Goal: Transaction & Acquisition: Book appointment/travel/reservation

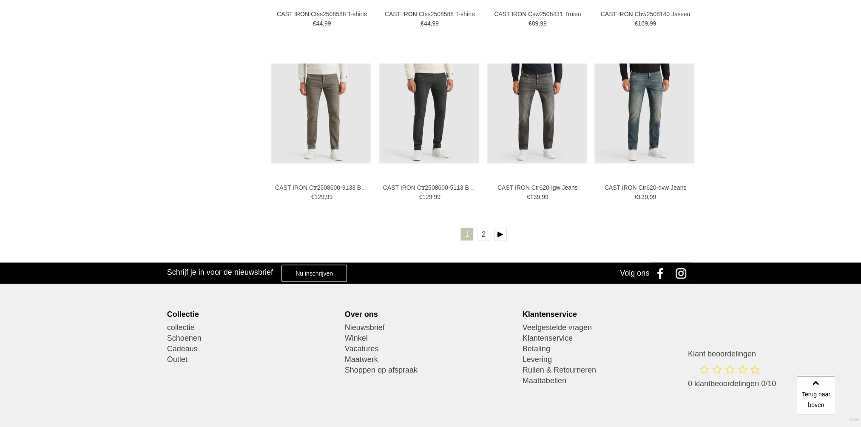
scroll to position [1701, 0]
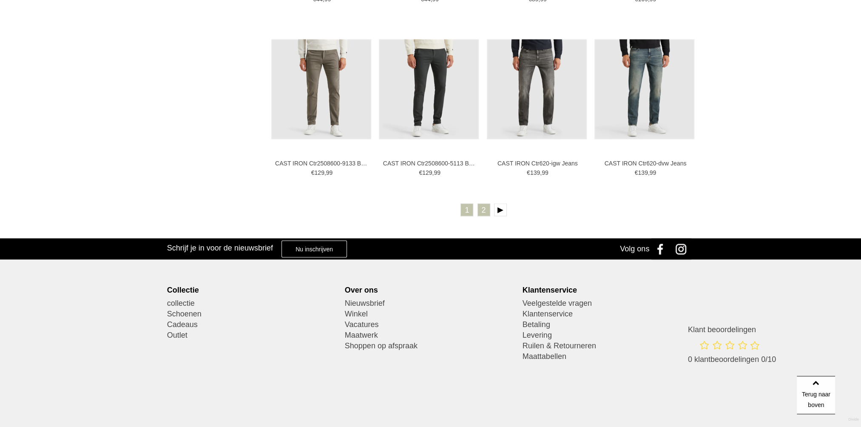
click at [484, 211] on link "2" at bounding box center [484, 209] width 13 height 13
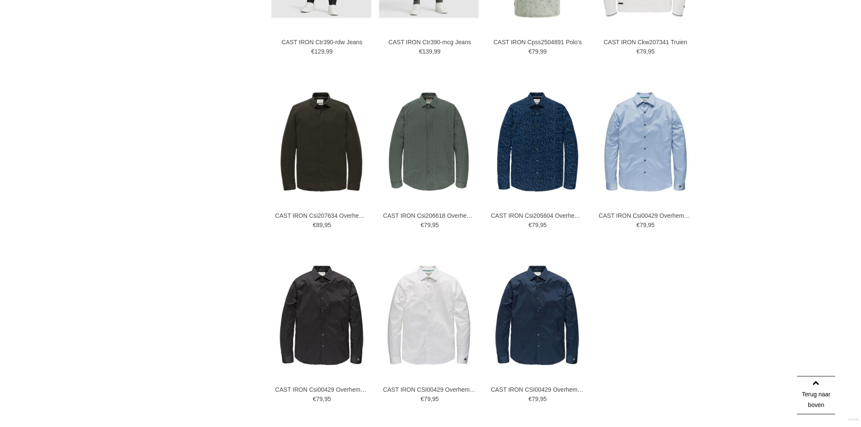
scroll to position [595, 0]
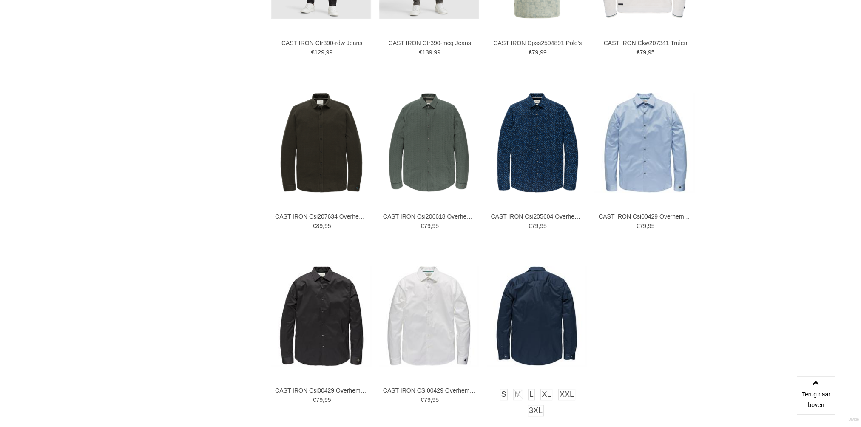
click at [533, 313] on img at bounding box center [537, 316] width 100 height 100
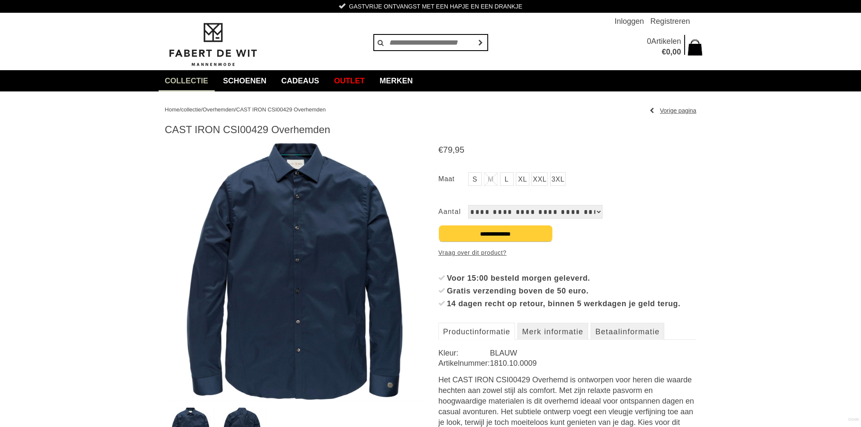
click at [510, 176] on link "L" at bounding box center [507, 179] width 14 height 14
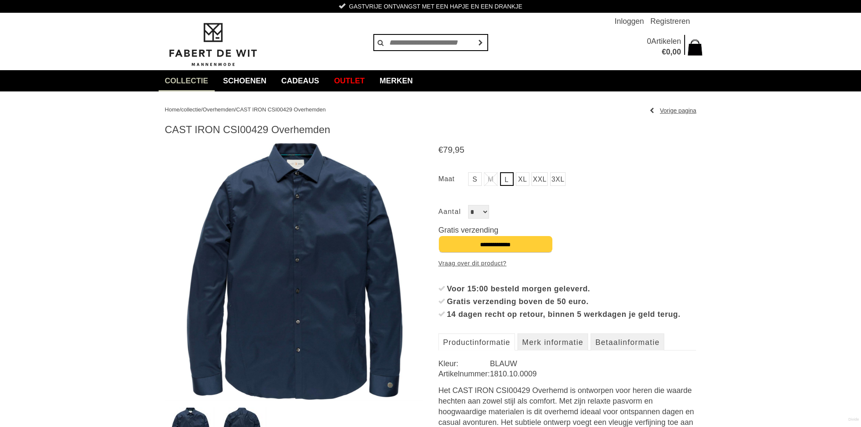
click at [484, 211] on select "*" at bounding box center [478, 212] width 21 height 14
click at [468, 205] on select "*" at bounding box center [478, 212] width 21 height 14
click at [486, 211] on select "*" at bounding box center [478, 212] width 21 height 14
click at [482, 213] on select "*" at bounding box center [478, 212] width 21 height 14
click at [630, 219] on div "€ 79 , 95 S M *" at bounding box center [568, 302] width 258 height 321
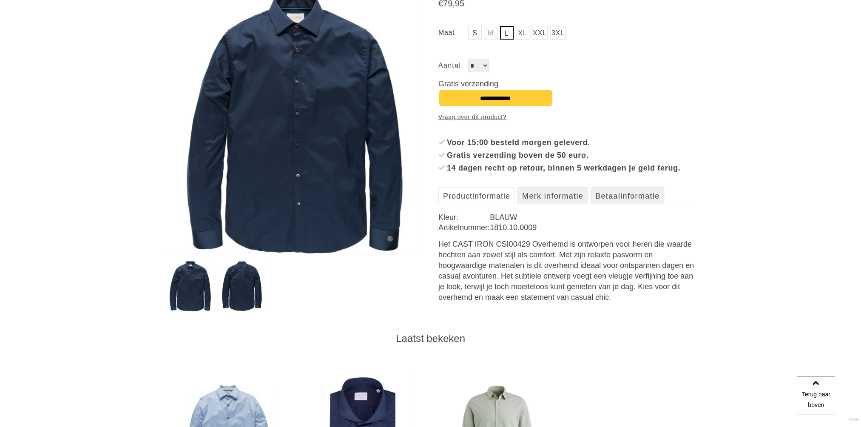
scroll to position [85, 0]
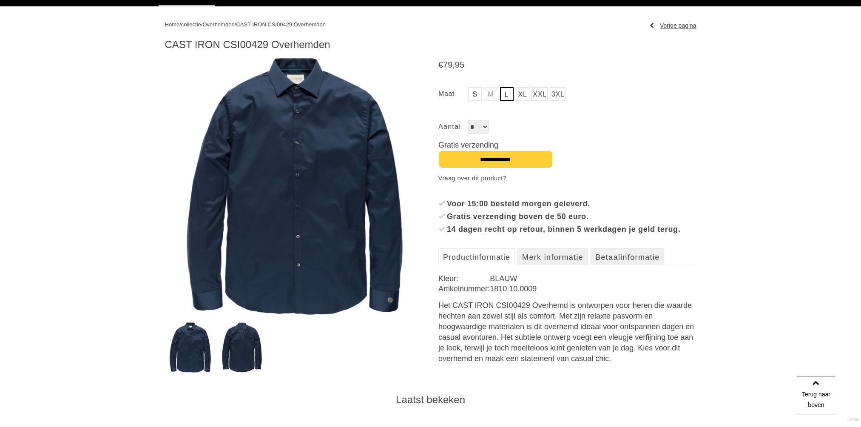
click at [487, 127] on select "*" at bounding box center [478, 127] width 21 height 14
click at [493, 160] on input "**********" at bounding box center [496, 159] width 114 height 17
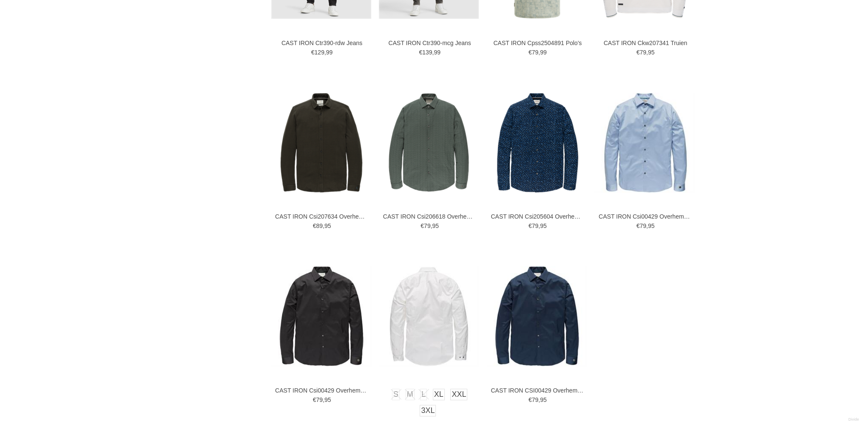
click at [432, 309] on img at bounding box center [429, 316] width 100 height 100
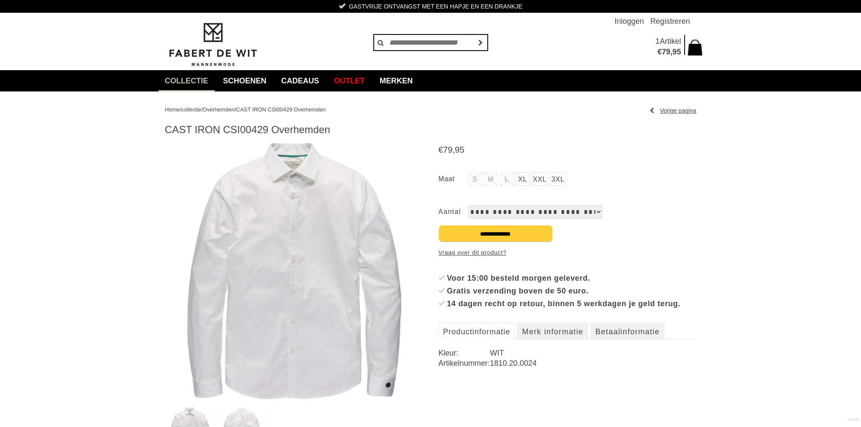
click at [509, 178] on li "L" at bounding box center [507, 179] width 14 height 14
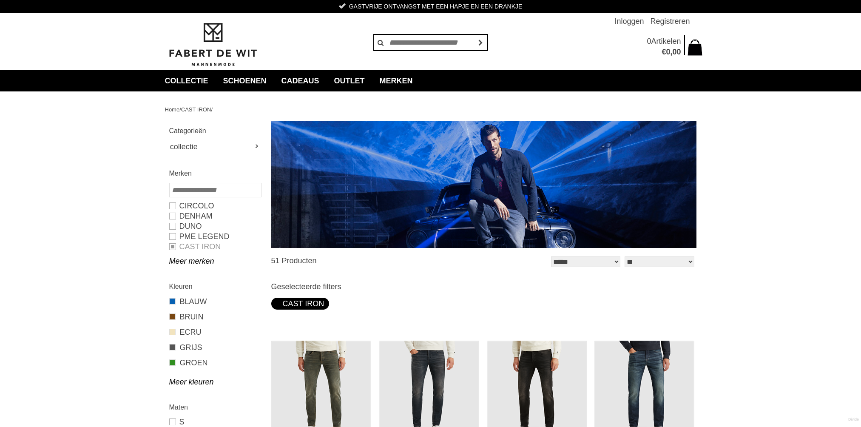
scroll to position [595, 0]
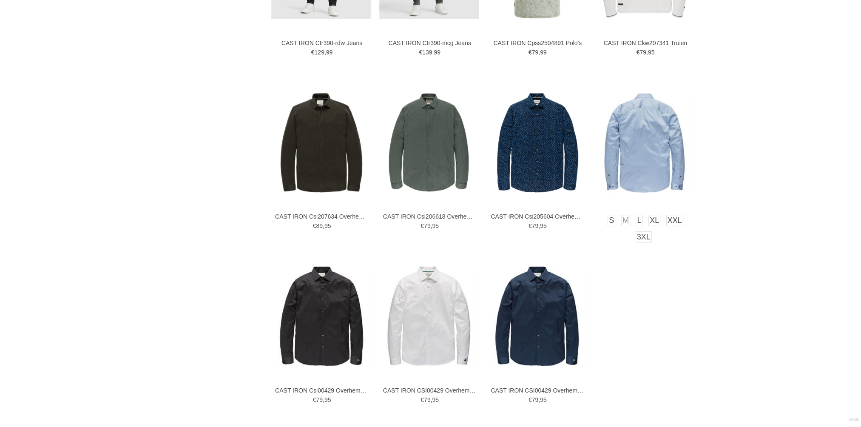
click at [643, 132] on img at bounding box center [645, 143] width 100 height 100
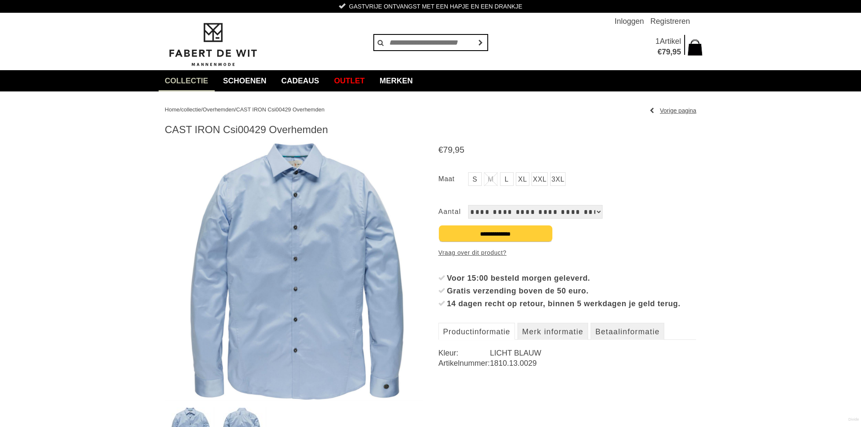
click at [505, 180] on link "L" at bounding box center [507, 179] width 14 height 14
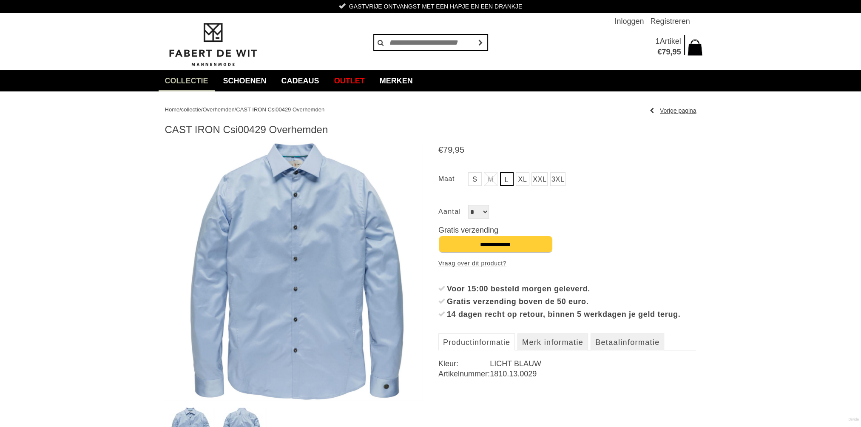
click at [486, 211] on select "*" at bounding box center [478, 212] width 21 height 14
click at [505, 245] on input "**********" at bounding box center [496, 244] width 114 height 17
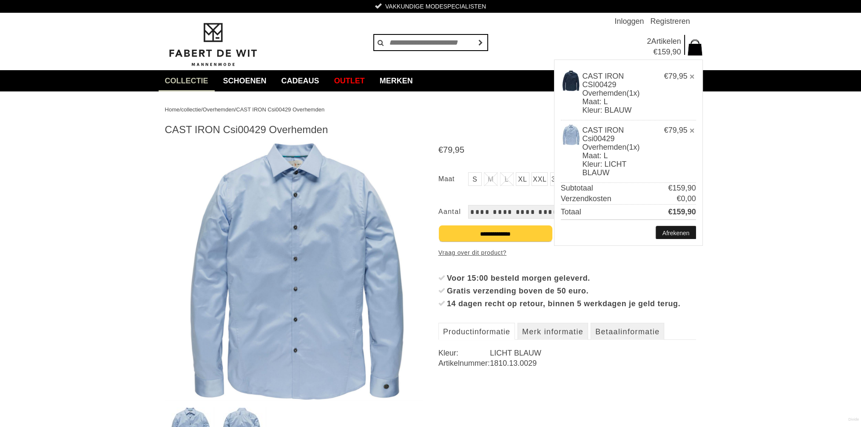
click at [674, 233] on link "Afrekenen" at bounding box center [676, 232] width 40 height 13
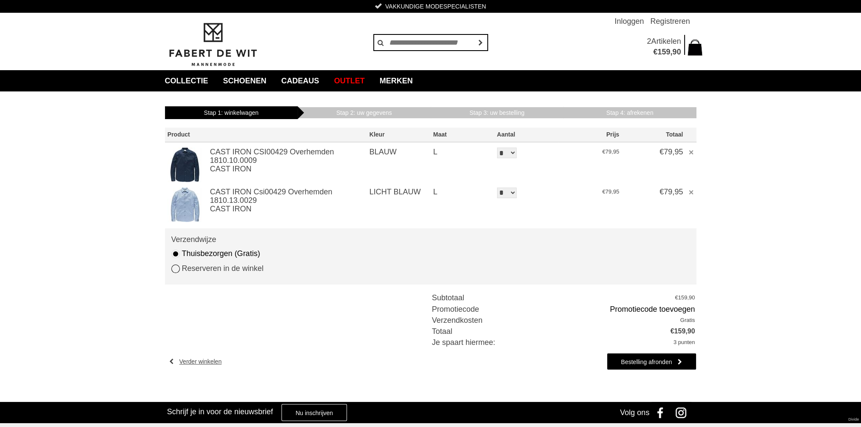
click at [175, 269] on link "Reserveren in de winkel" at bounding box center [217, 268] width 92 height 11
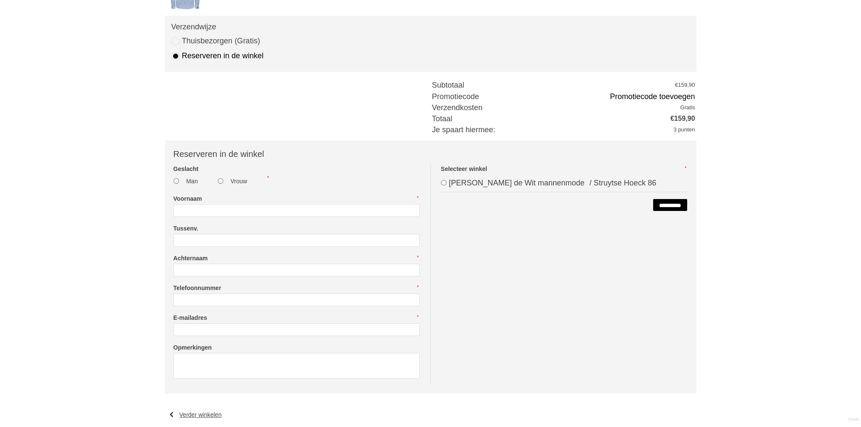
scroll to position [255, 0]
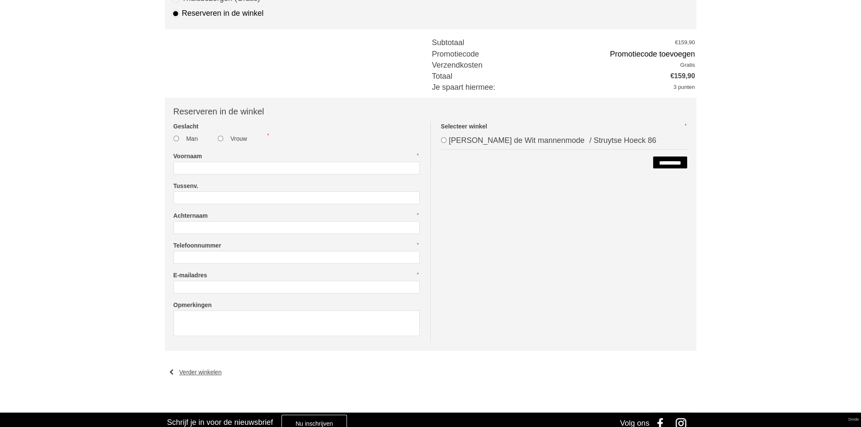
click at [197, 170] on input "Voornaam" at bounding box center [297, 168] width 246 height 13
type input "********"
click at [202, 228] on input "Achternaam" at bounding box center [297, 227] width 246 height 13
type input "*******"
click at [187, 259] on input "Telefoonnummer" at bounding box center [297, 257] width 246 height 13
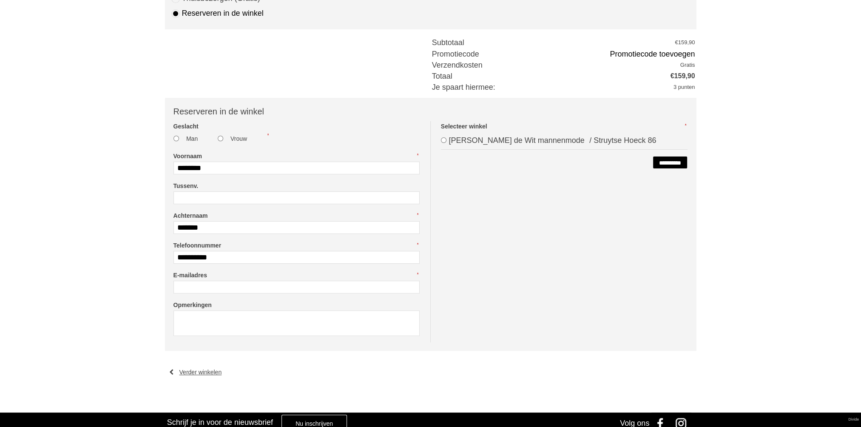
type input "**********"
click at [182, 286] on input "E-mailadres" at bounding box center [297, 287] width 246 height 13
type input "**********"
click at [179, 321] on textarea "Opmerkingen" at bounding box center [297, 323] width 246 height 26
type textarea "**********"
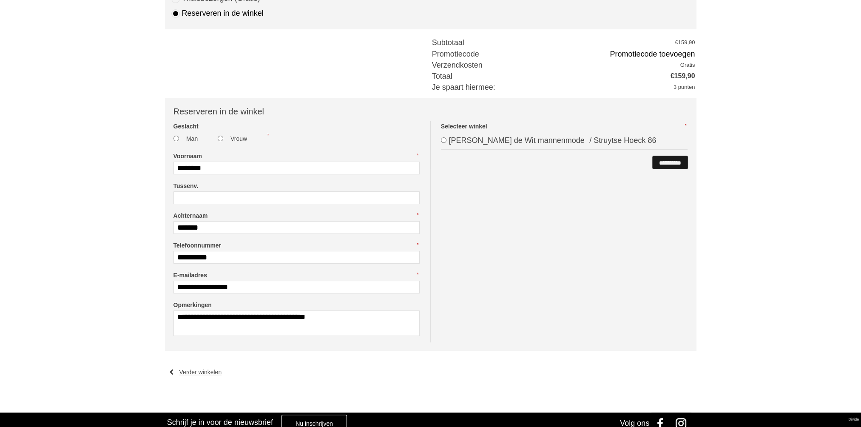
click at [660, 163] on input "**********" at bounding box center [670, 162] width 35 height 13
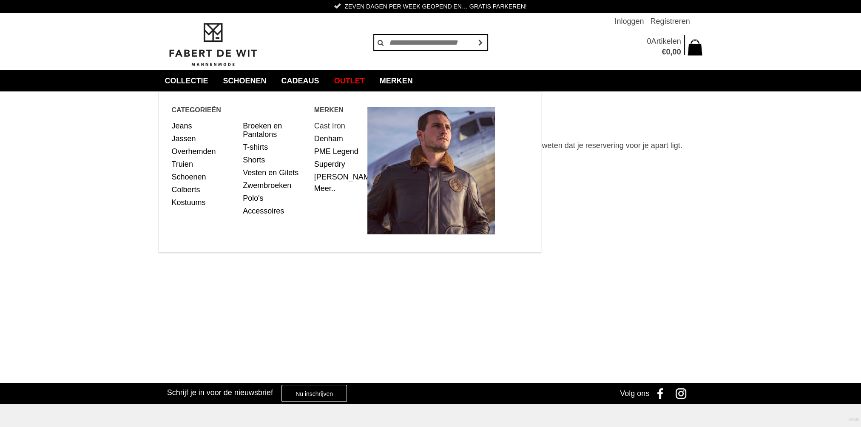
click at [328, 125] on link "Cast Iron" at bounding box center [337, 126] width 47 height 13
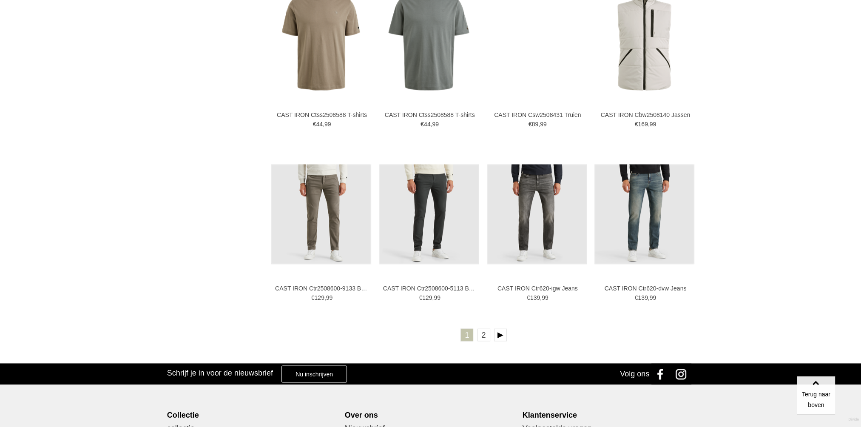
scroll to position [1701, 0]
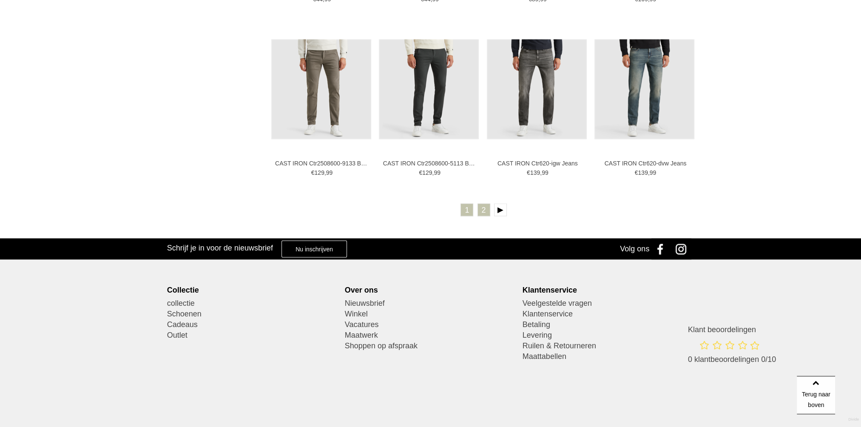
click at [486, 215] on link "2" at bounding box center [484, 209] width 13 height 13
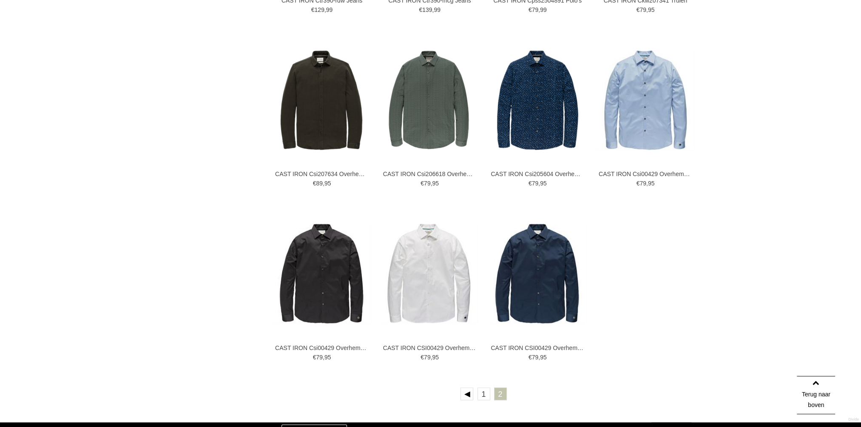
scroll to position [638, 0]
click at [539, 287] on img at bounding box center [537, 274] width 100 height 100
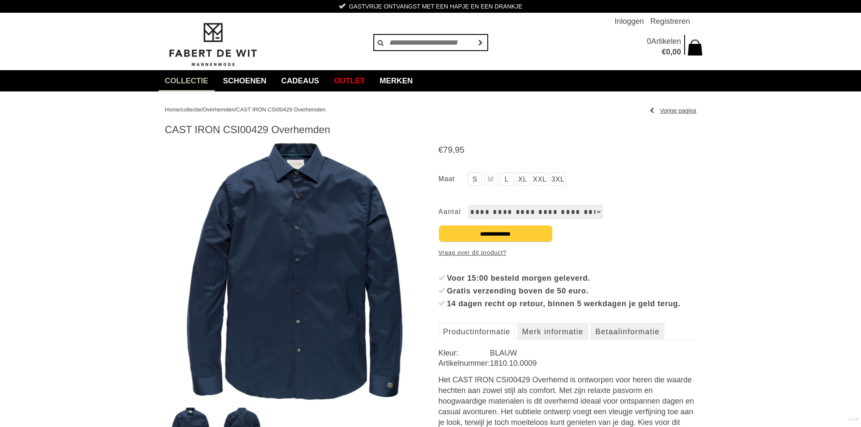
click at [505, 180] on link "L" at bounding box center [507, 179] width 14 height 14
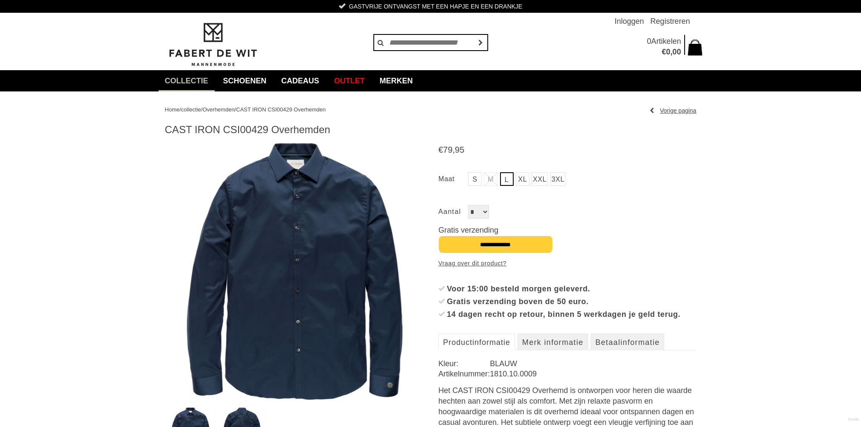
click at [483, 218] on select "*" at bounding box center [478, 212] width 21 height 14
click at [657, 204] on div "S M L XL Bekijk de maattabel" at bounding box center [568, 193] width 258 height 51
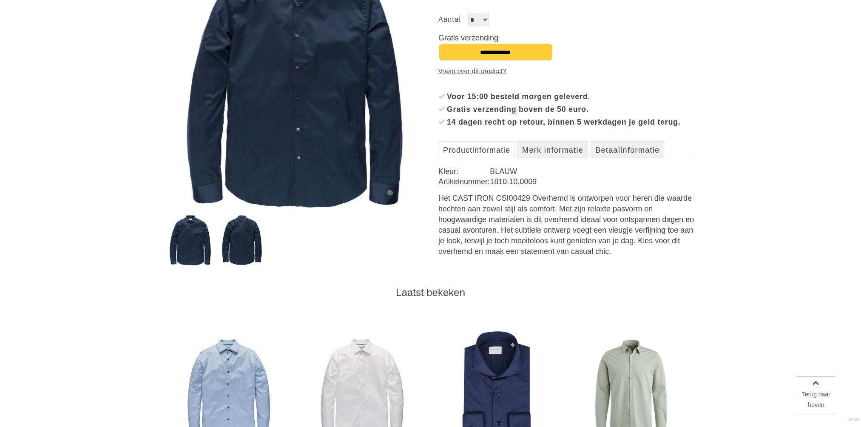
scroll to position [213, 0]
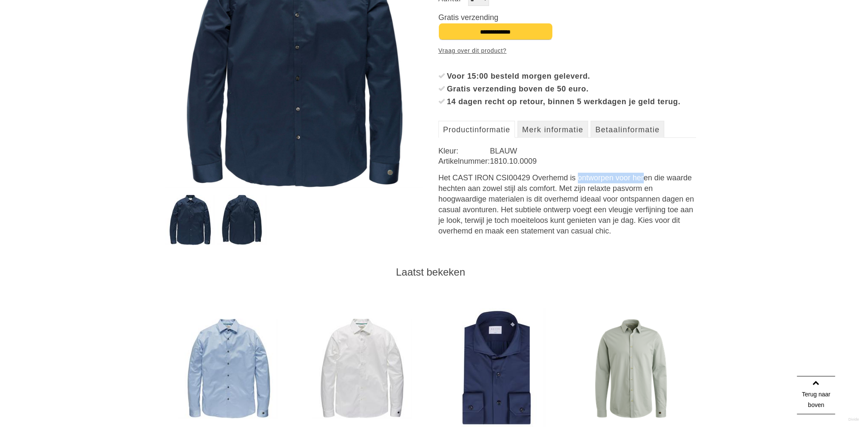
drag, startPoint x: 454, startPoint y: 189, endPoint x: 529, endPoint y: 192, distance: 74.9
click at [529, 192] on div "Het CAST IRON CSI00429 Overhemd is ontworpen voor heren die waarde hechten aan …" at bounding box center [568, 205] width 258 height 64
drag, startPoint x: 529, startPoint y: 192, endPoint x: 504, endPoint y: 189, distance: 25.2
